Goal: Navigation & Orientation: Understand site structure

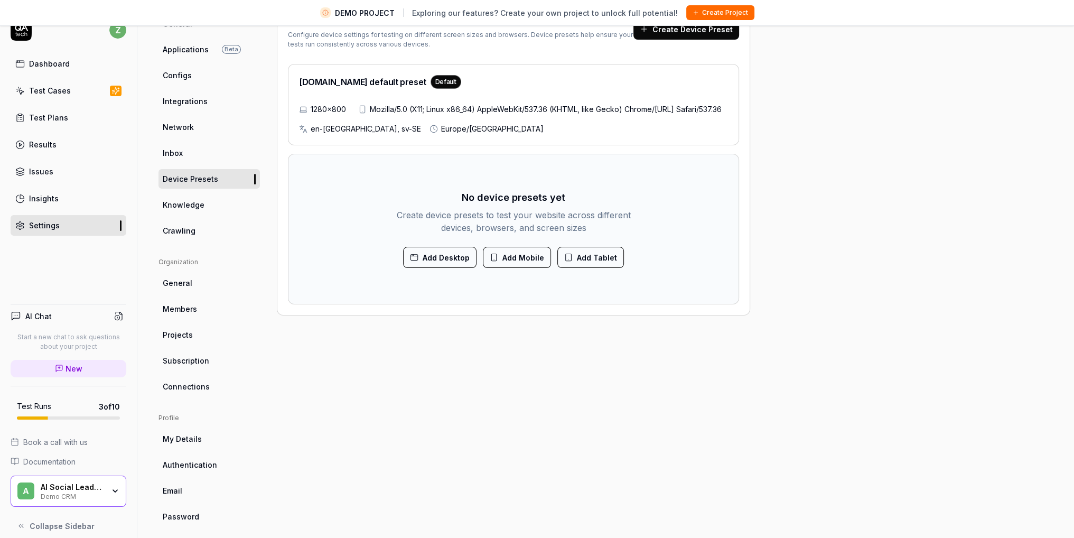
scroll to position [25, 0]
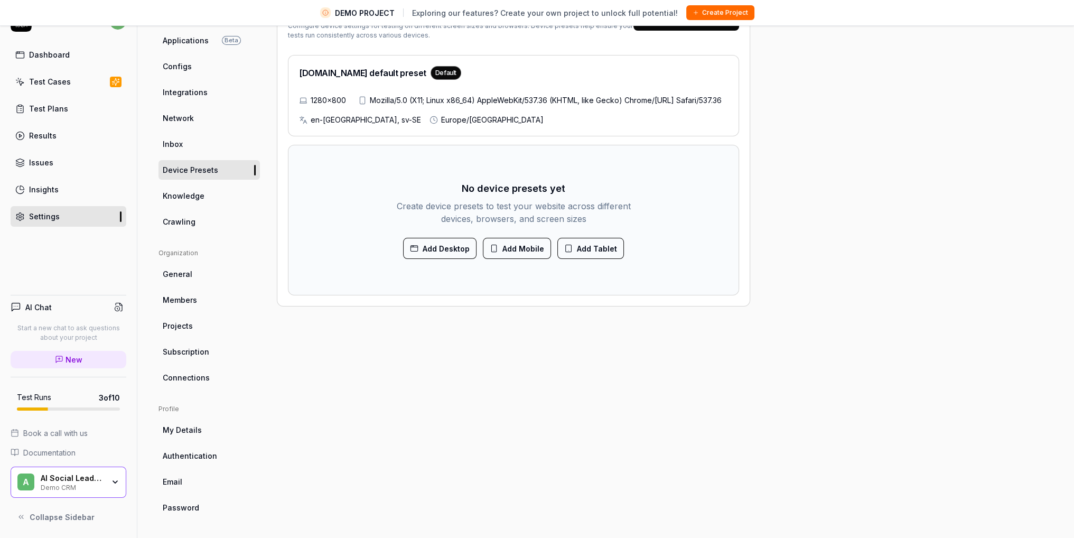
click at [42, 398] on h5 "Test Runs" at bounding box center [34, 398] width 34 height 10
click at [39, 184] on div "Insights" at bounding box center [44, 189] width 30 height 11
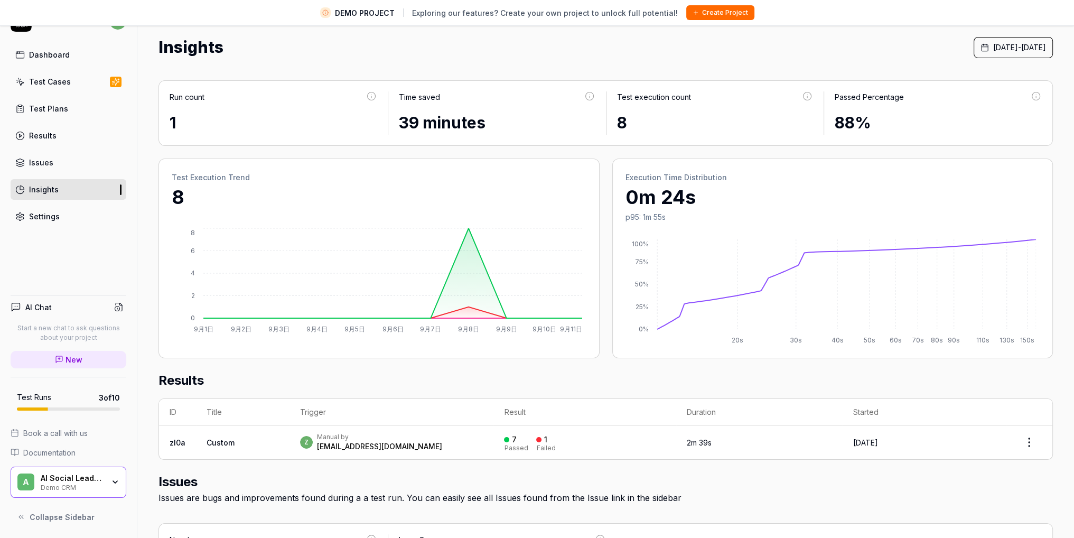
click at [77, 81] on link "Test Cases" at bounding box center [69, 81] width 116 height 21
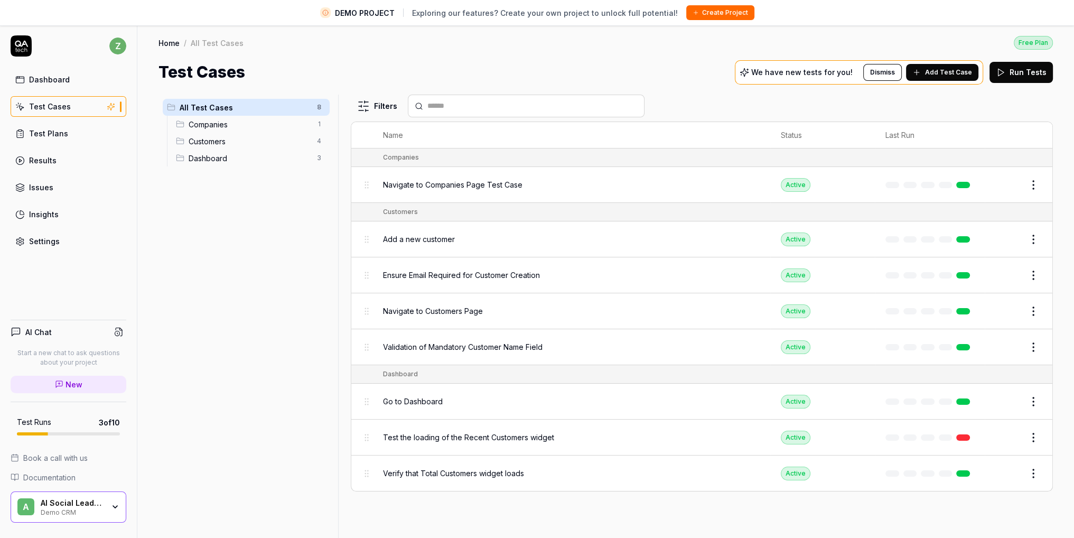
click at [73, 159] on link "Results" at bounding box center [69, 160] width 116 height 21
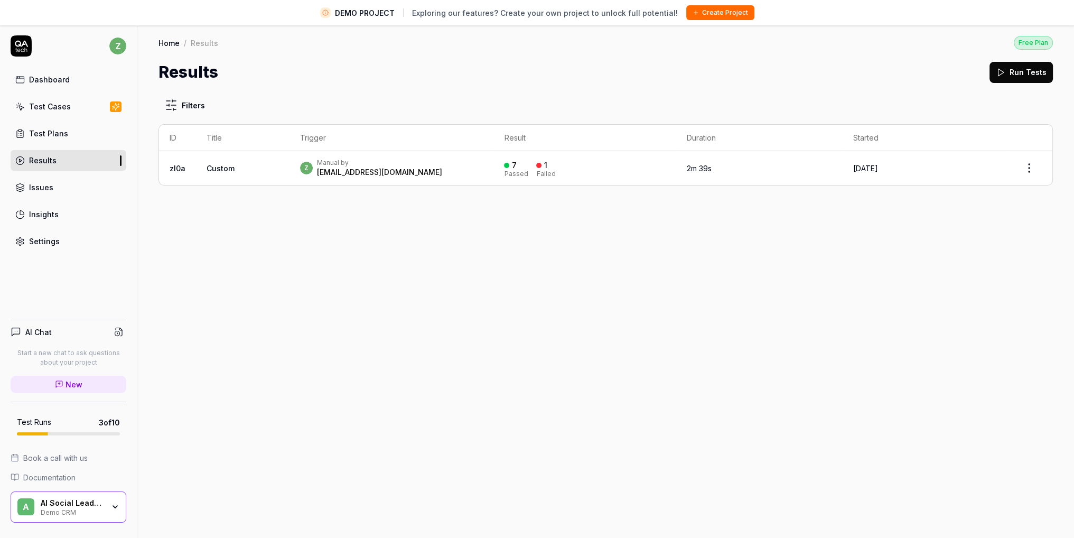
click at [55, 202] on div "Dashboard Test Cases Test Plans Results Issues Insights Settings" at bounding box center [69, 160] width 116 height 182
click at [59, 183] on link "Issues" at bounding box center [69, 187] width 116 height 21
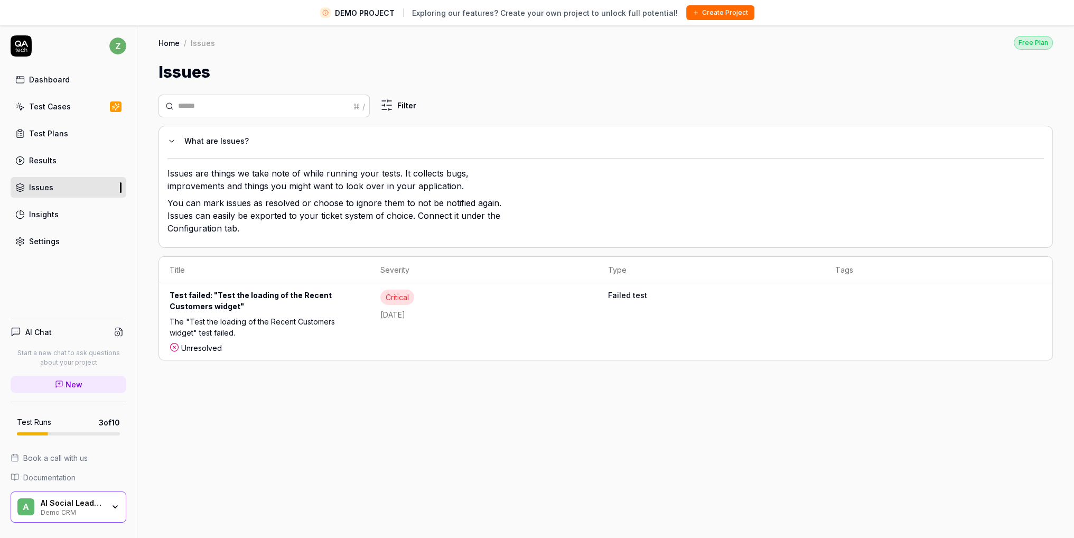
click at [385, 104] on html "DEMO PROJECT Exploring our features? Create your own project to unlock full pot…" at bounding box center [537, 281] width 1074 height 563
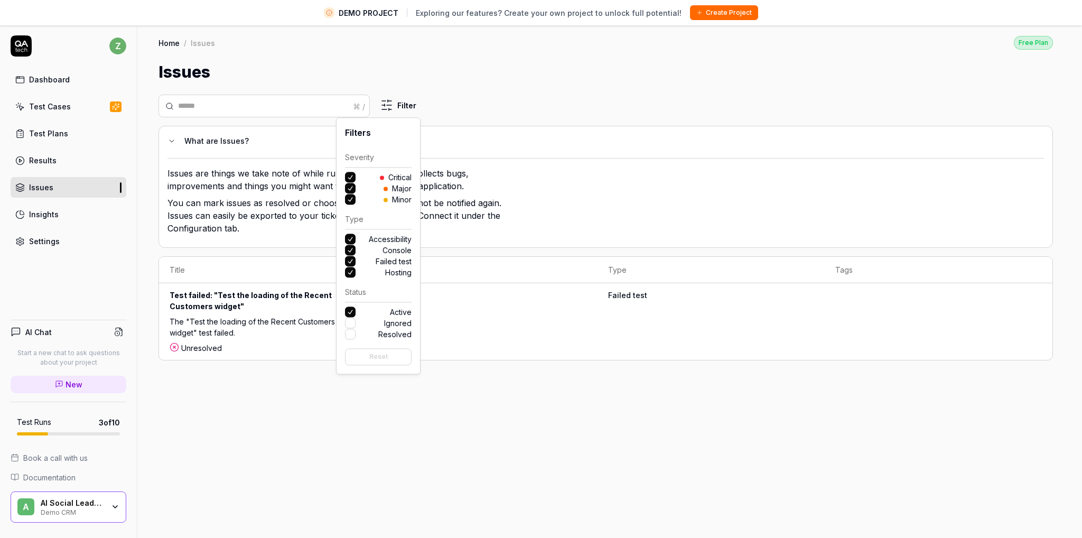
click at [385, 103] on html "DEMO PROJECT Exploring our features? Create your own project to unlock full pot…" at bounding box center [541, 281] width 1082 height 563
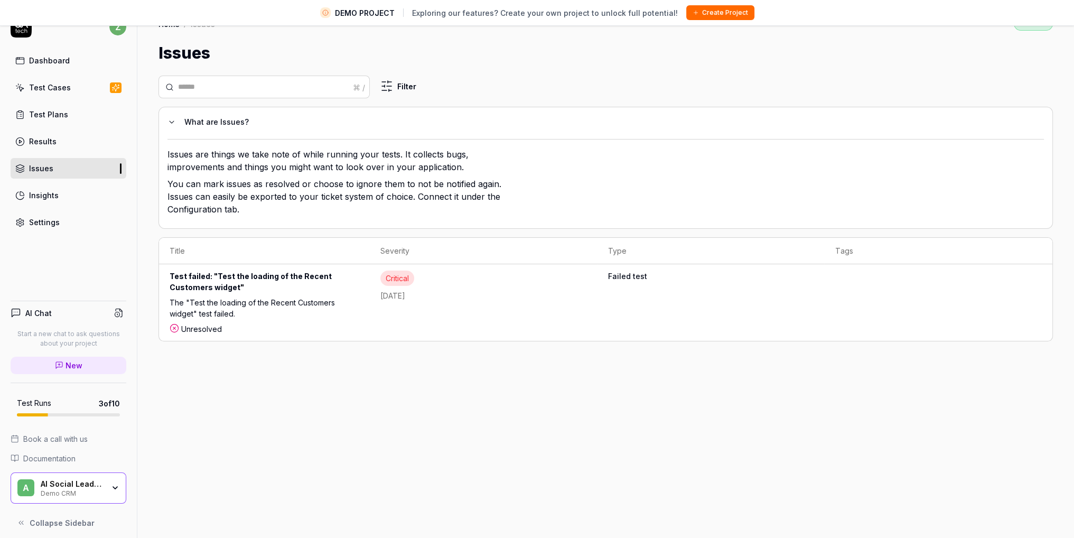
scroll to position [25, 0]
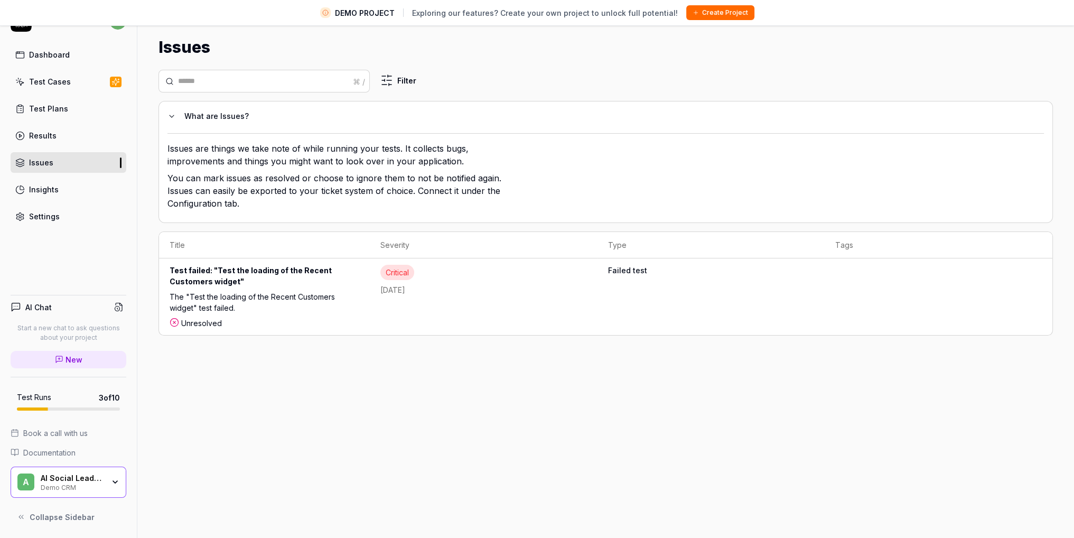
click at [61, 182] on link "Insights" at bounding box center [69, 189] width 116 height 21
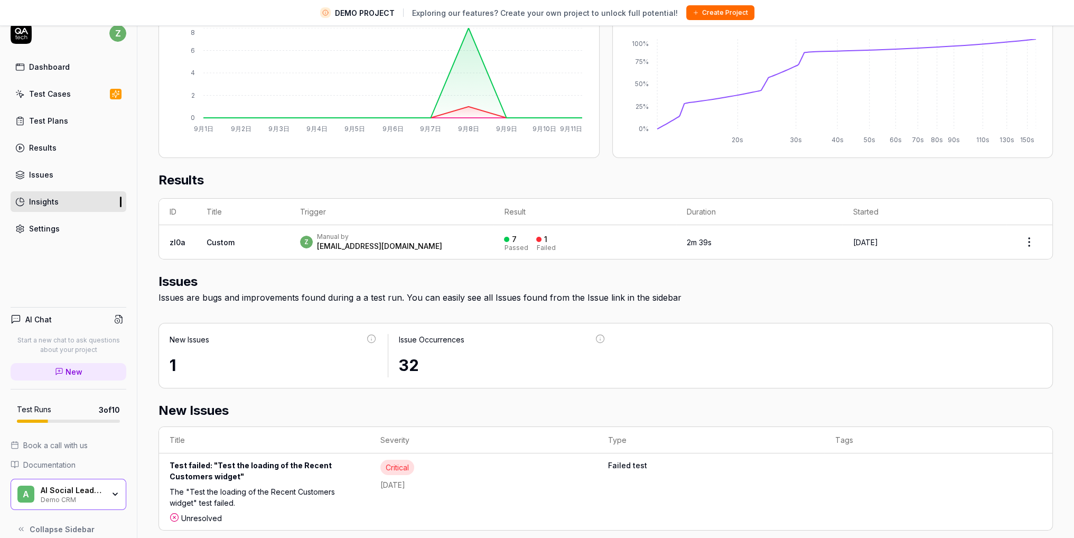
scroll to position [25, 0]
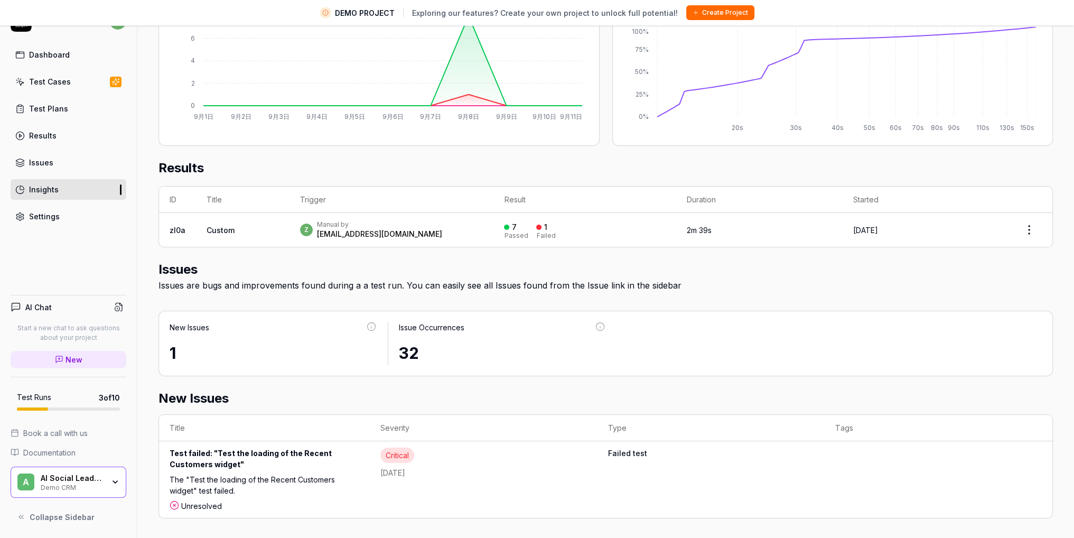
click at [59, 218] on link "Settings" at bounding box center [69, 216] width 116 height 21
